Goal: Find specific page/section: Find specific page/section

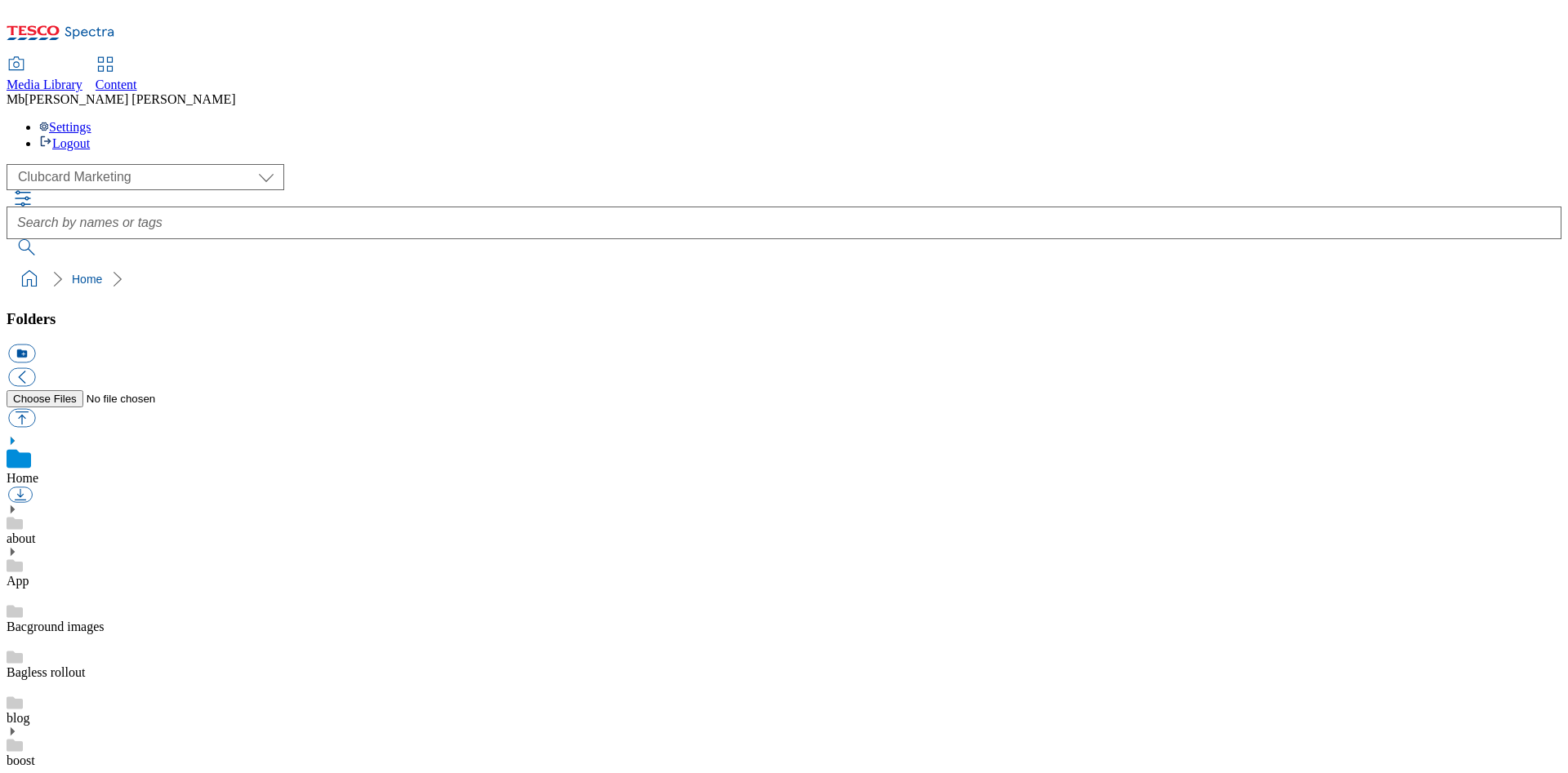
scroll to position [3, 0]
drag, startPoint x: 157, startPoint y: 110, endPoint x: 148, endPoint y: 110, distance: 9.0
click at [157, 164] on select "Clubcard Marketing Dotcom UK GHS Marketing UK GHS Product UK GHS ROI Realfood" at bounding box center [145, 177] width 278 height 26
select select "flare-ghs-mktg"
click at [11, 164] on select "Clubcard Marketing Dotcom UK GHS Marketing UK GHS Product UK GHS ROI Realfood" at bounding box center [145, 177] width 278 height 26
